Goal: Go to known website: Access a specific website the user already knows

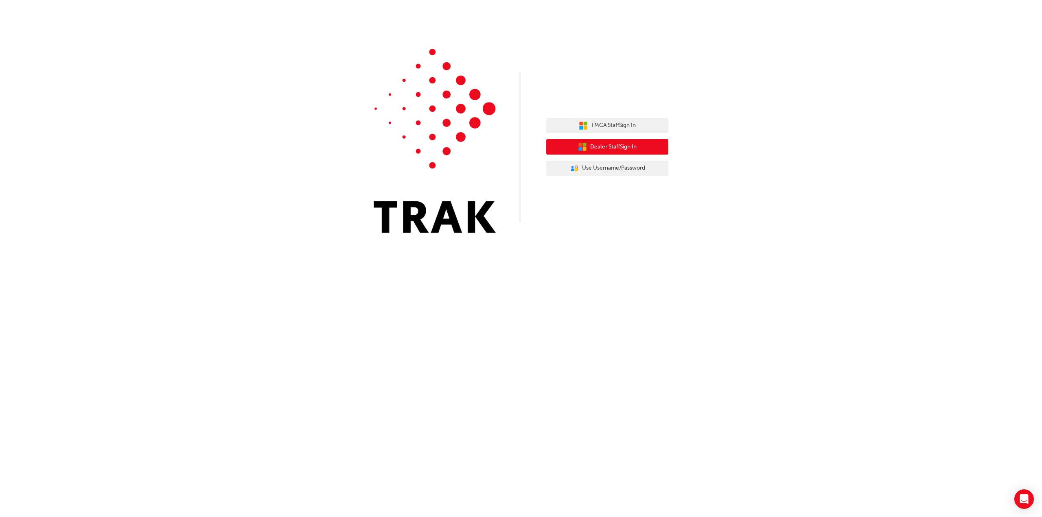
click at [621, 150] on span "Dealer Staff Sign In" at bounding box center [613, 146] width 46 height 9
